Goal: Task Accomplishment & Management: Use online tool/utility

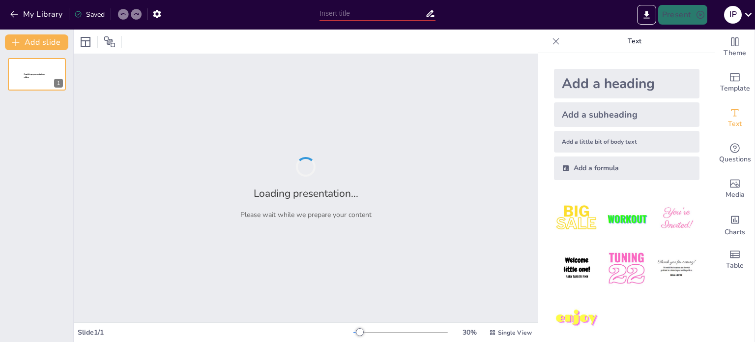
type input "Geopolityczne i ideologiczno-polityczne uwarunkowania bezpieczeństwa narodowego"
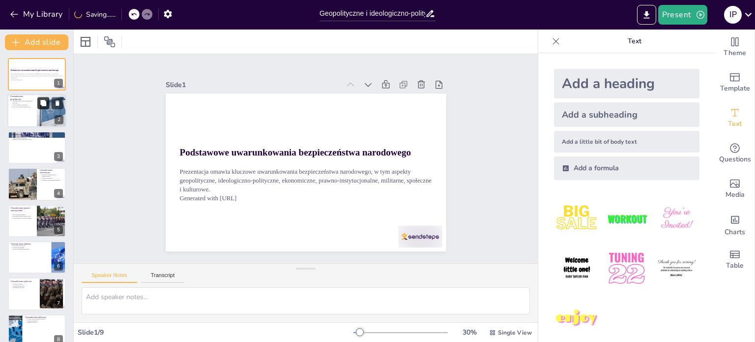
click at [45, 106] on icon at bounding box center [43, 103] width 7 height 7
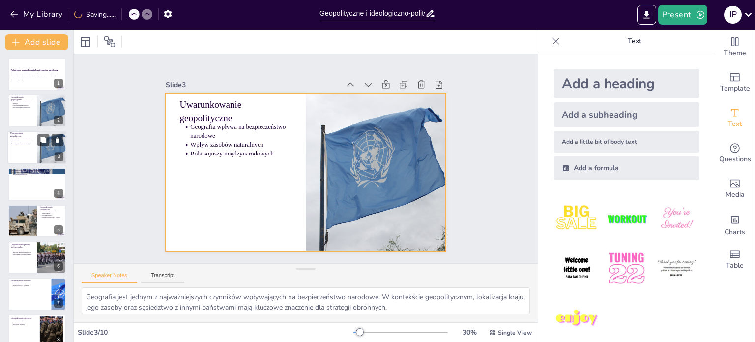
click at [27, 153] on div at bounding box center [36, 147] width 59 height 33
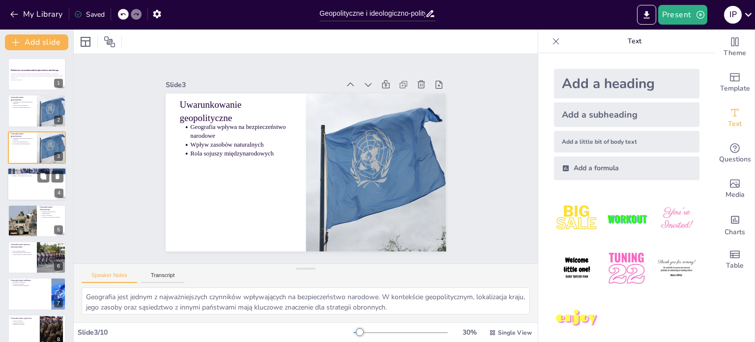
click at [32, 183] on div at bounding box center [36, 183] width 59 height 33
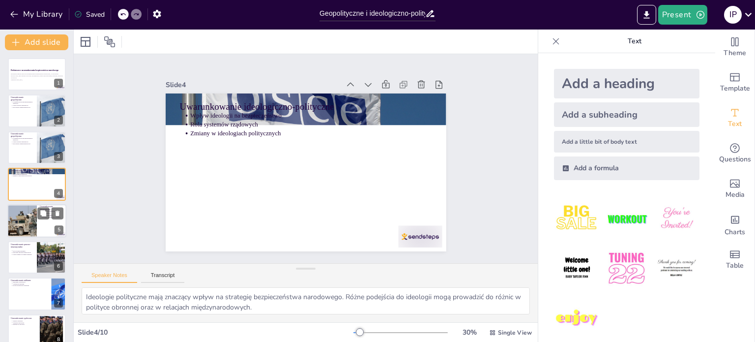
click at [17, 212] on div at bounding box center [22, 220] width 50 height 33
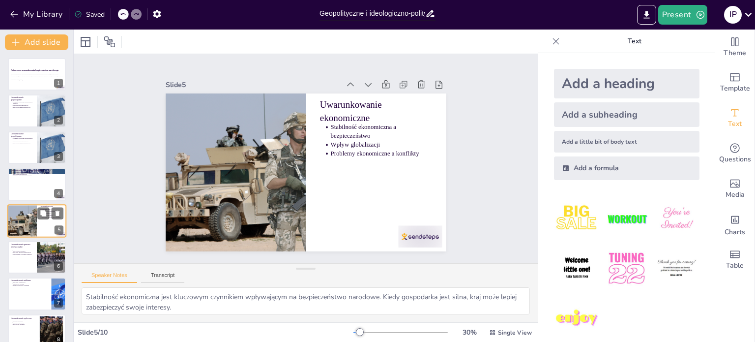
scroll to position [25, 0]
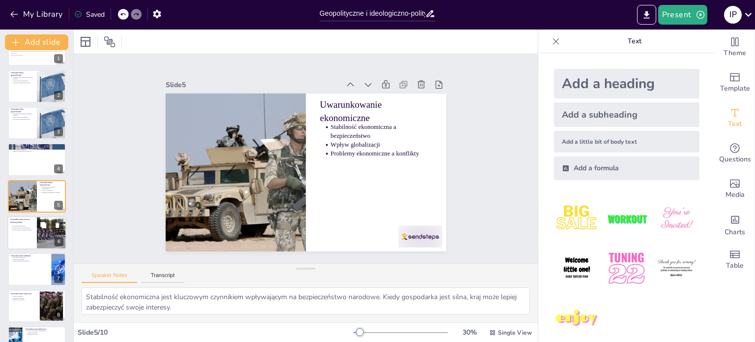
click at [15, 233] on div at bounding box center [36, 232] width 59 height 33
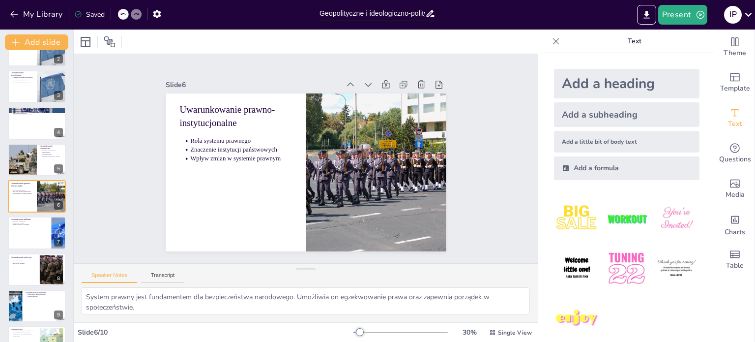
scroll to position [86, 0]
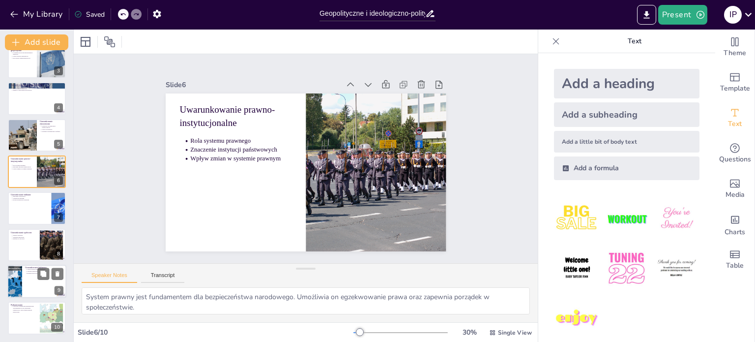
click at [29, 268] on p "Wpływ kultury na bezpieczeństwo" at bounding box center [46, 269] width 36 height 2
type textarea "Kultura narodowa ma wpływ na postrzeganie bezpieczeństwa. Tożsamość kulturowa k…"
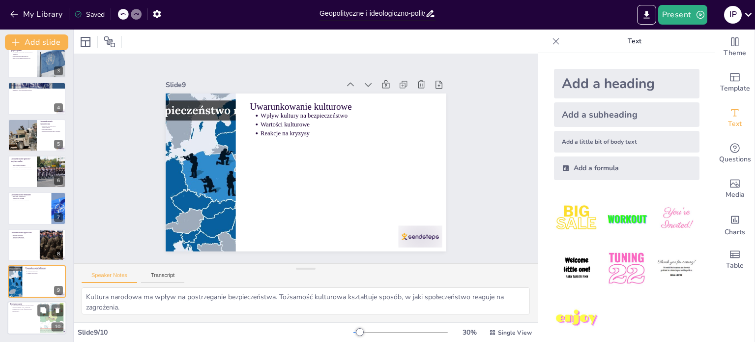
click at [29, 306] on p "Wszystkie wymienione uwarunkowania współdziałają ze sobą, kształtując komplekso…" at bounding box center [24, 308] width 25 height 7
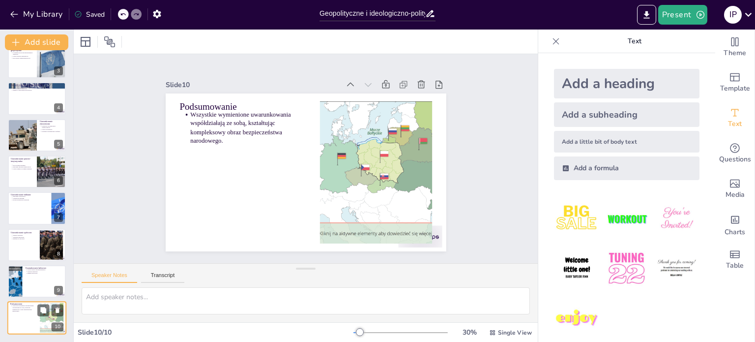
scroll to position [86, 0]
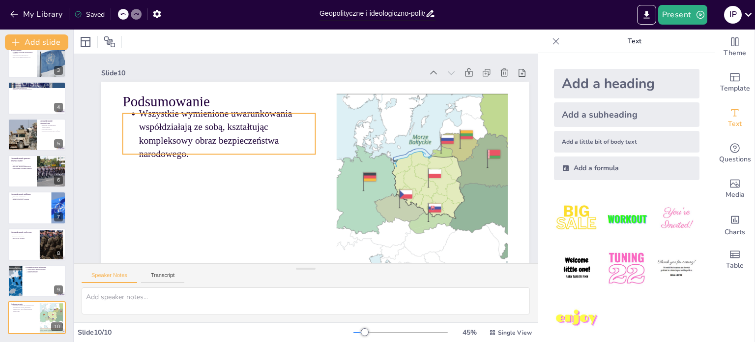
click at [279, 148] on p "Wszystkie wymienione uwarunkowania współdziałają ze sobą, kształtując komplekso…" at bounding box center [305, 76] width 106 height 184
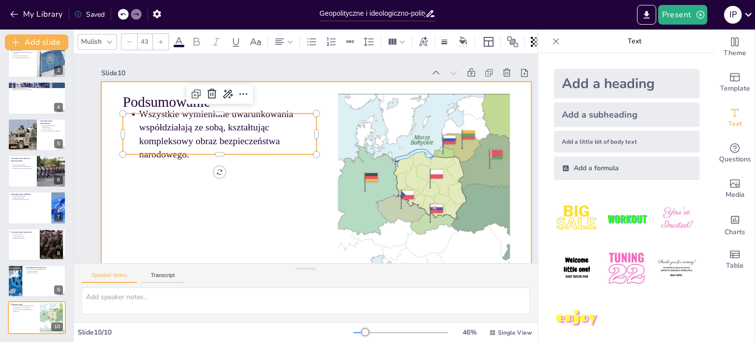
click at [283, 186] on div at bounding box center [272, 189] width 425 height 493
